Goal: Transaction & Acquisition: Purchase product/service

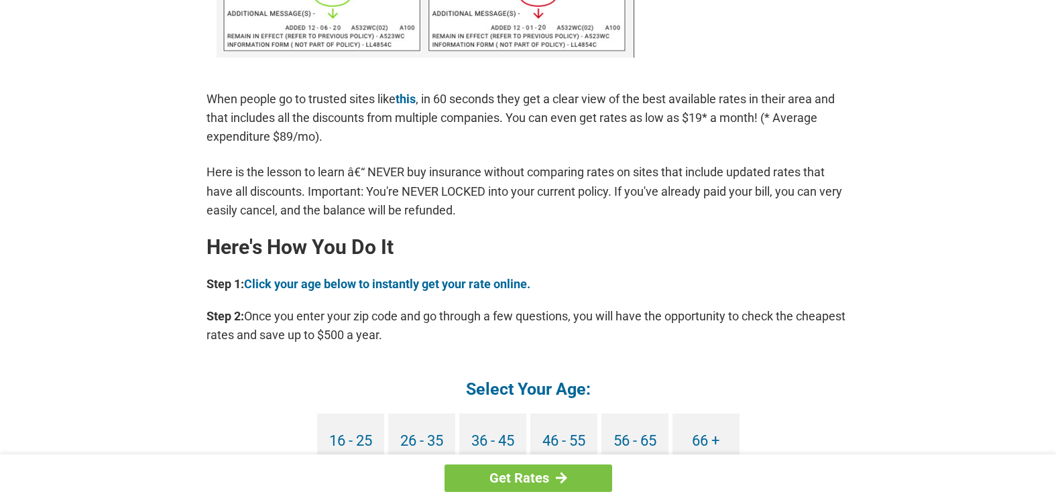
scroll to position [1140, 0]
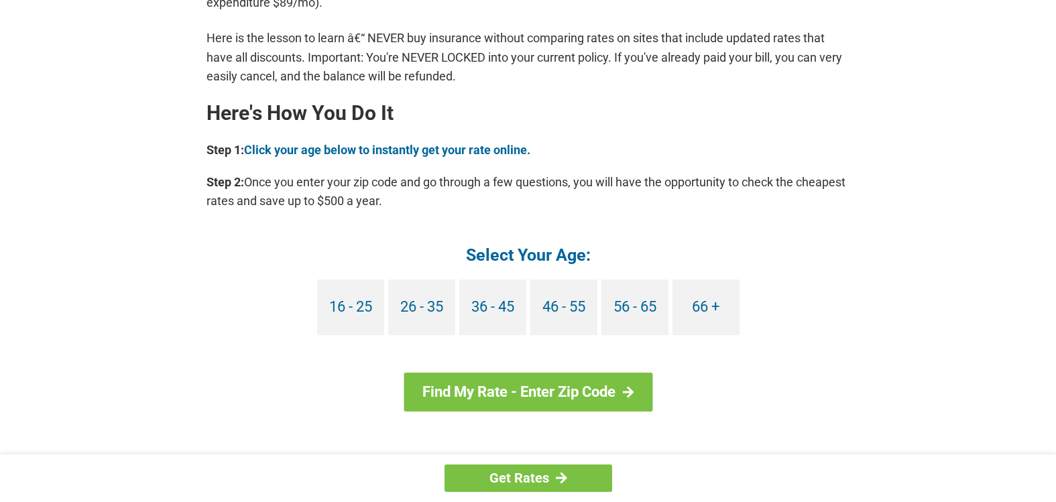
drag, startPoint x: 705, startPoint y: 306, endPoint x: 671, endPoint y: 339, distance: 46.9
click at [705, 306] on link "66 +" at bounding box center [706, 308] width 67 height 56
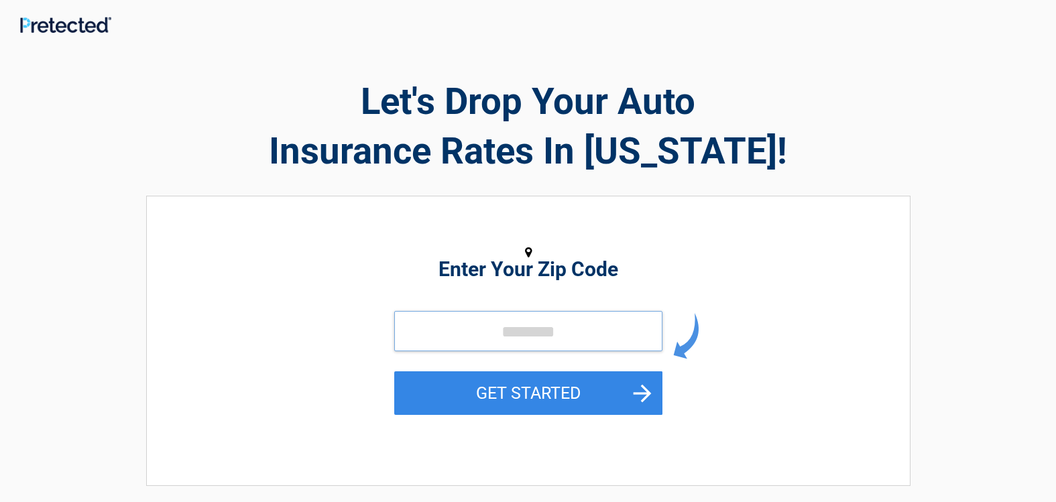
click at [414, 332] on input "tel" at bounding box center [528, 331] width 268 height 40
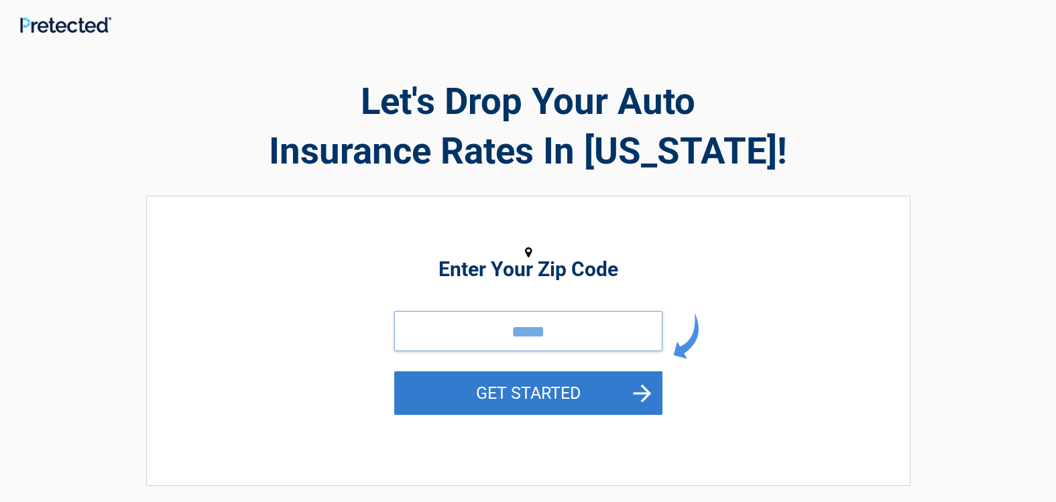
type input "*****"
click at [646, 392] on button "GET STARTED" at bounding box center [528, 394] width 268 height 44
